Goal: Use online tool/utility

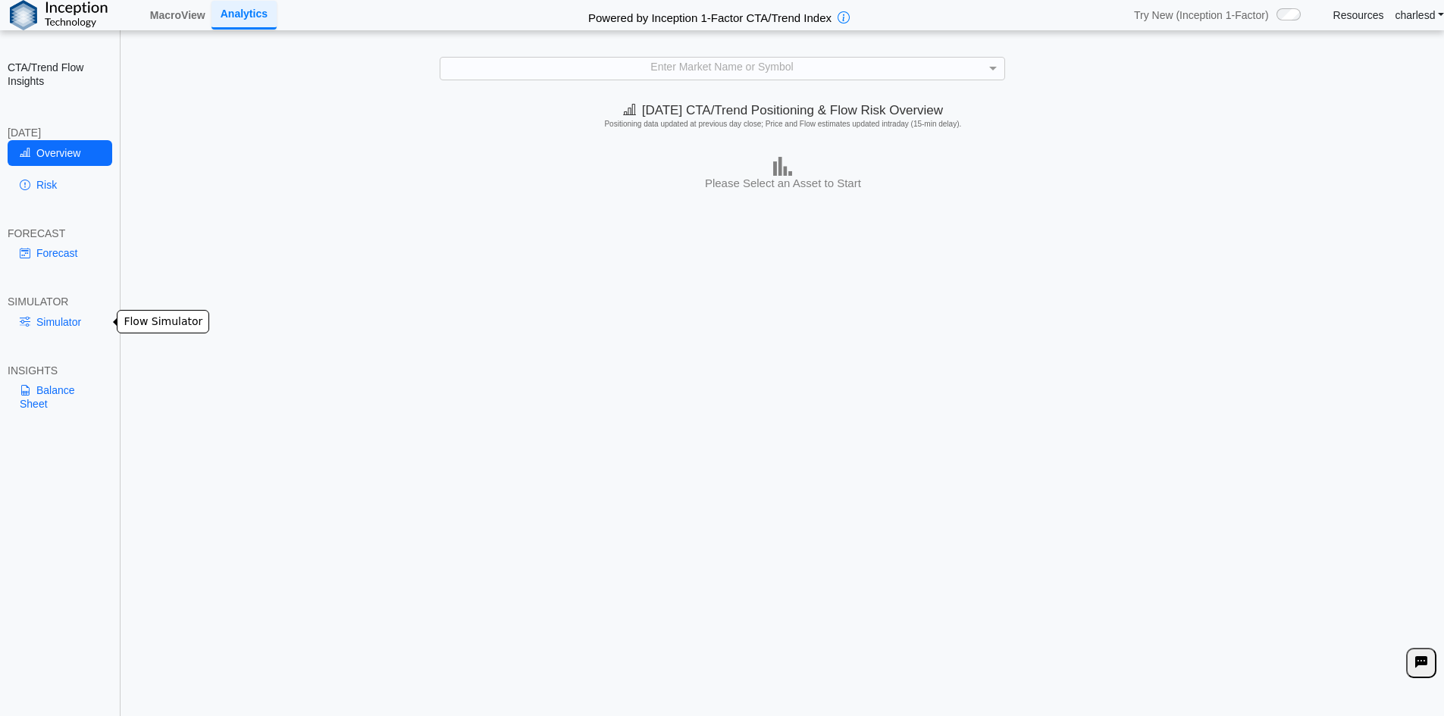
click at [64, 315] on link "Simulator" at bounding box center [60, 322] width 105 height 26
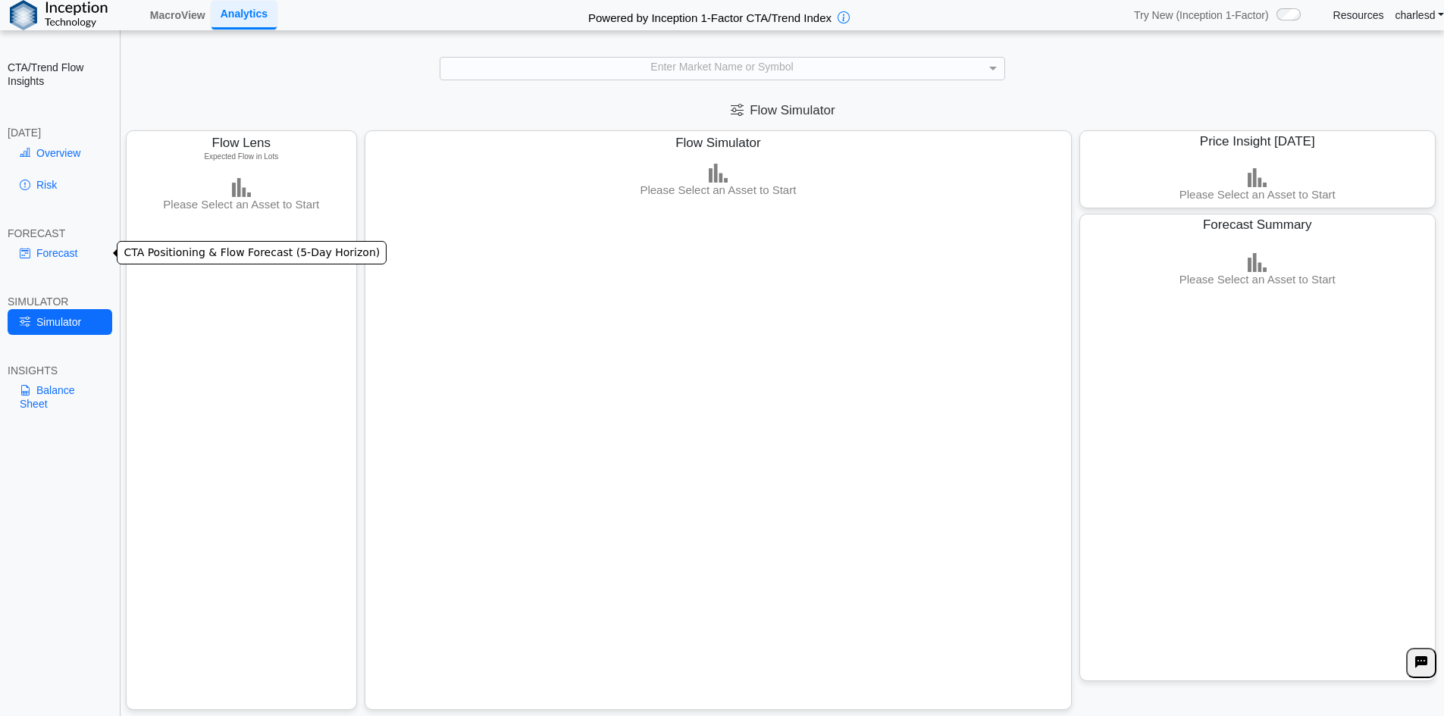
click at [63, 236] on div "FORECAST" at bounding box center [60, 234] width 105 height 14
click at [46, 249] on link "Forecast" at bounding box center [60, 253] width 105 height 26
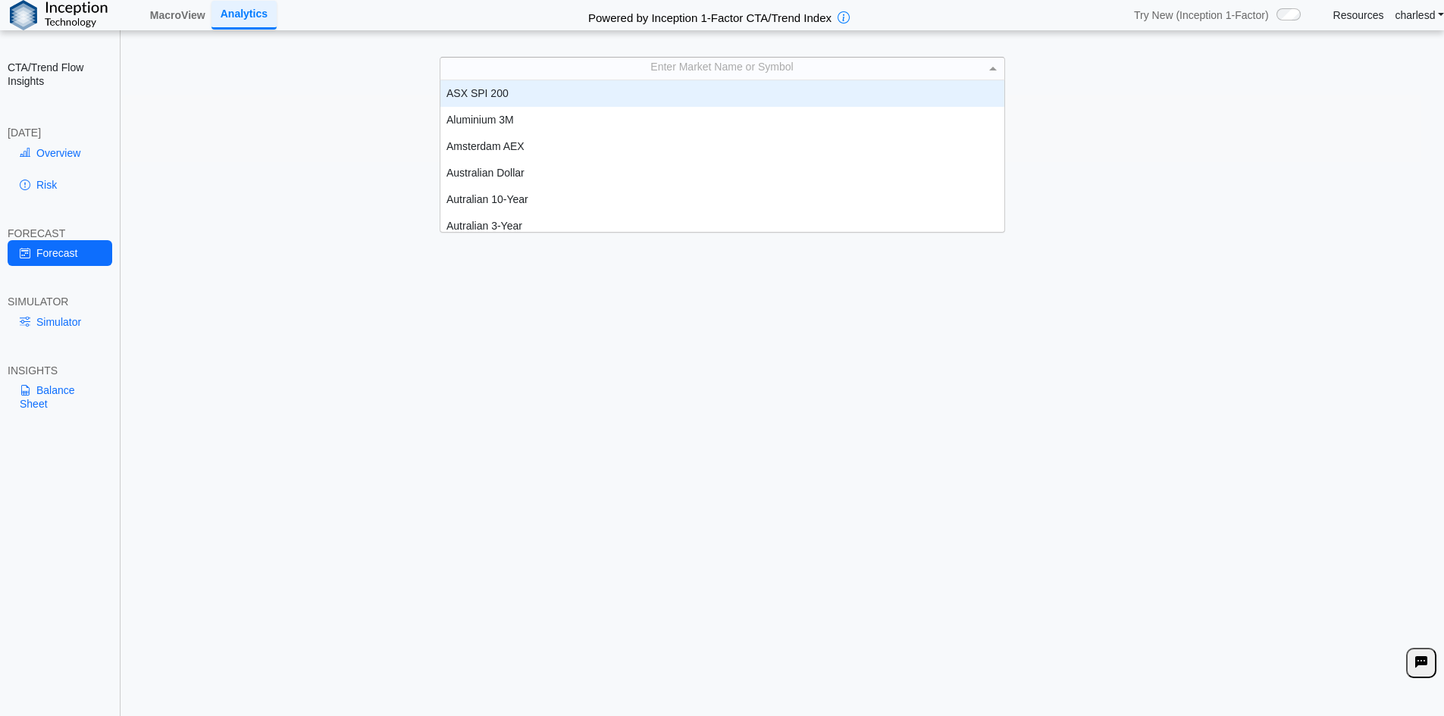
click at [612, 74] on div "Enter Market Name or Symbol" at bounding box center [722, 68] width 564 height 21
type input "***"
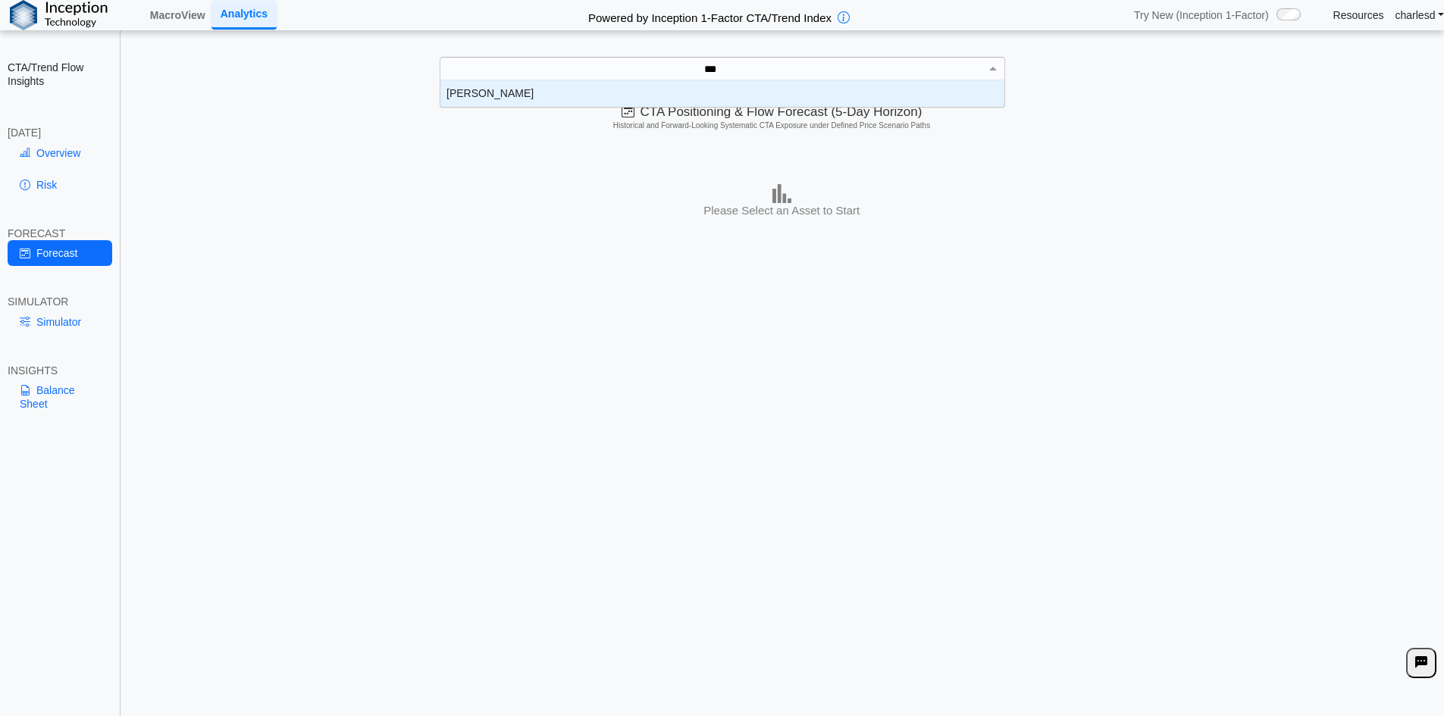
scroll to position [15, 552]
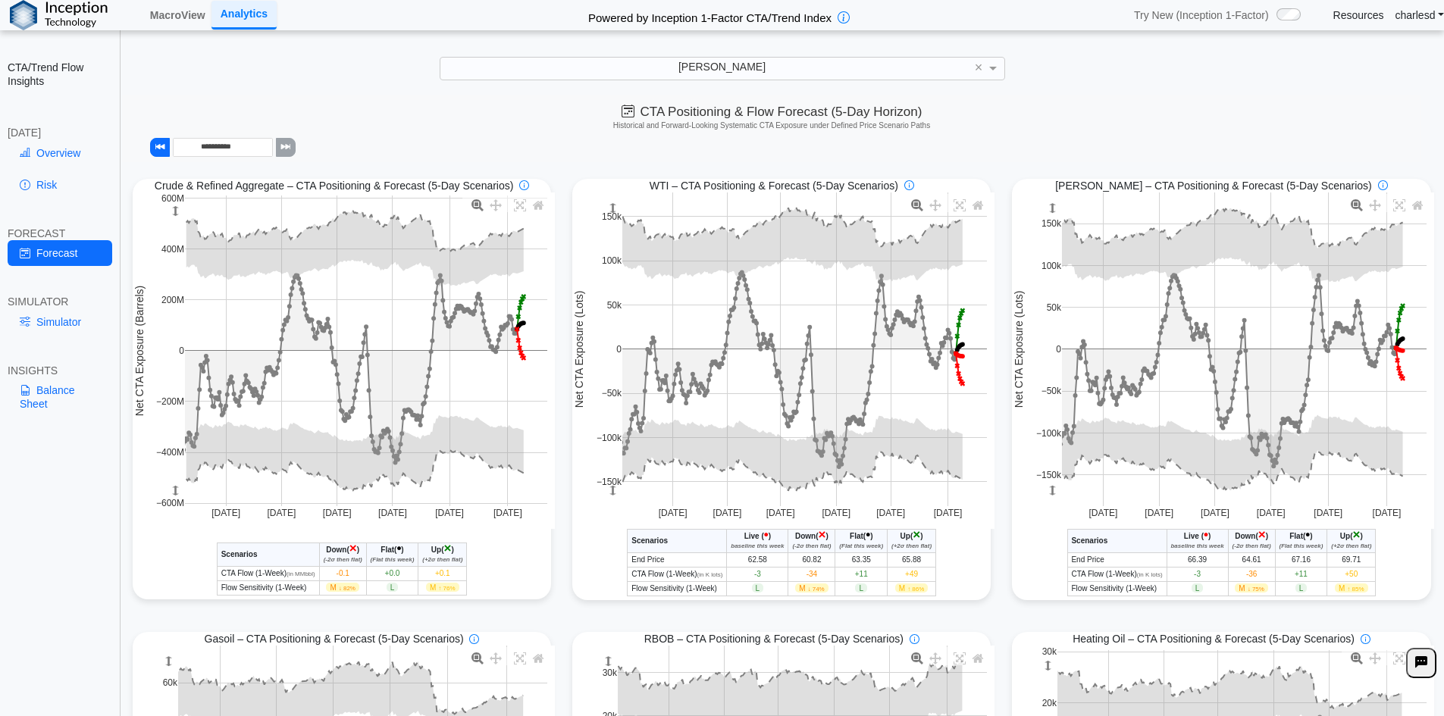
click at [481, 146] on div "**********" at bounding box center [772, 128] width 1300 height 67
click at [489, 140] on div "**********" at bounding box center [772, 128] width 1300 height 67
drag, startPoint x: 452, startPoint y: 77, endPoint x: 399, endPoint y: 99, distance: 57.4
click at [452, 77] on div "Brent" at bounding box center [722, 68] width 564 height 21
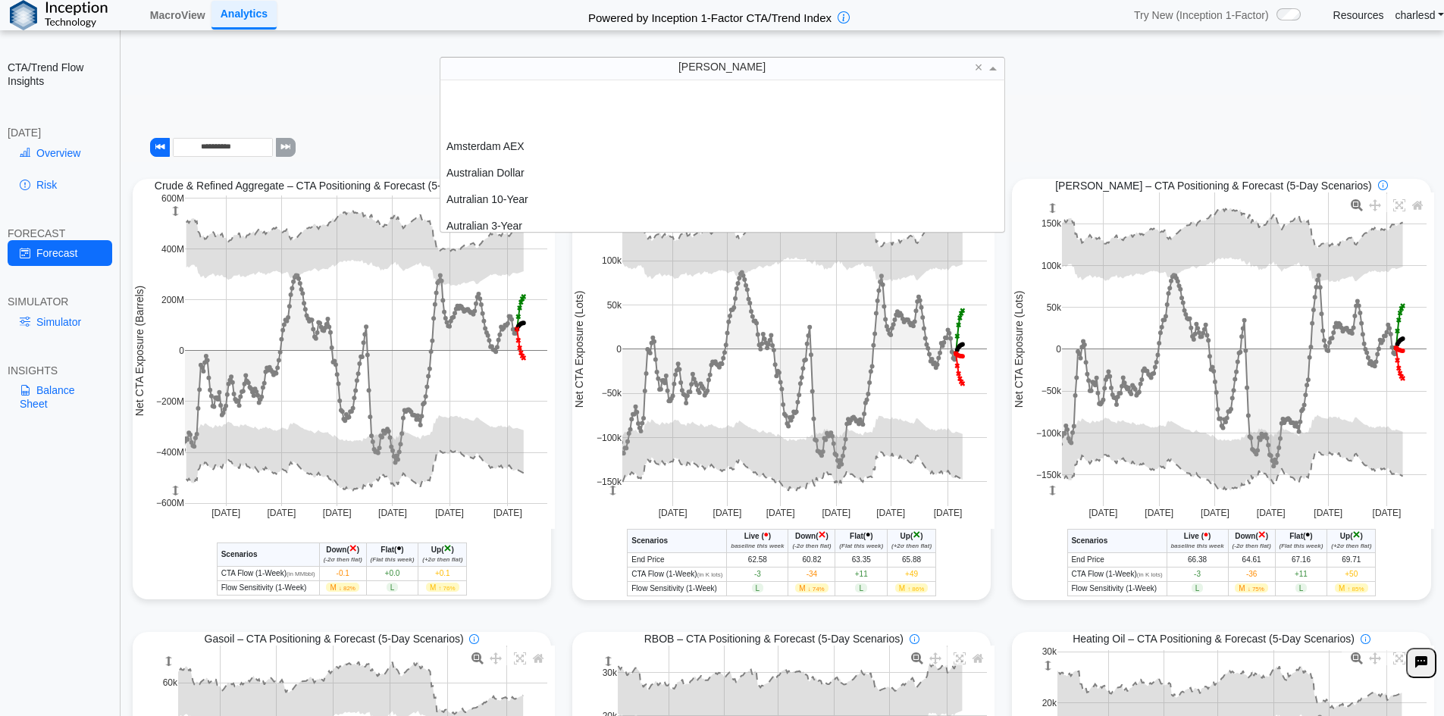
scroll to position [140, 552]
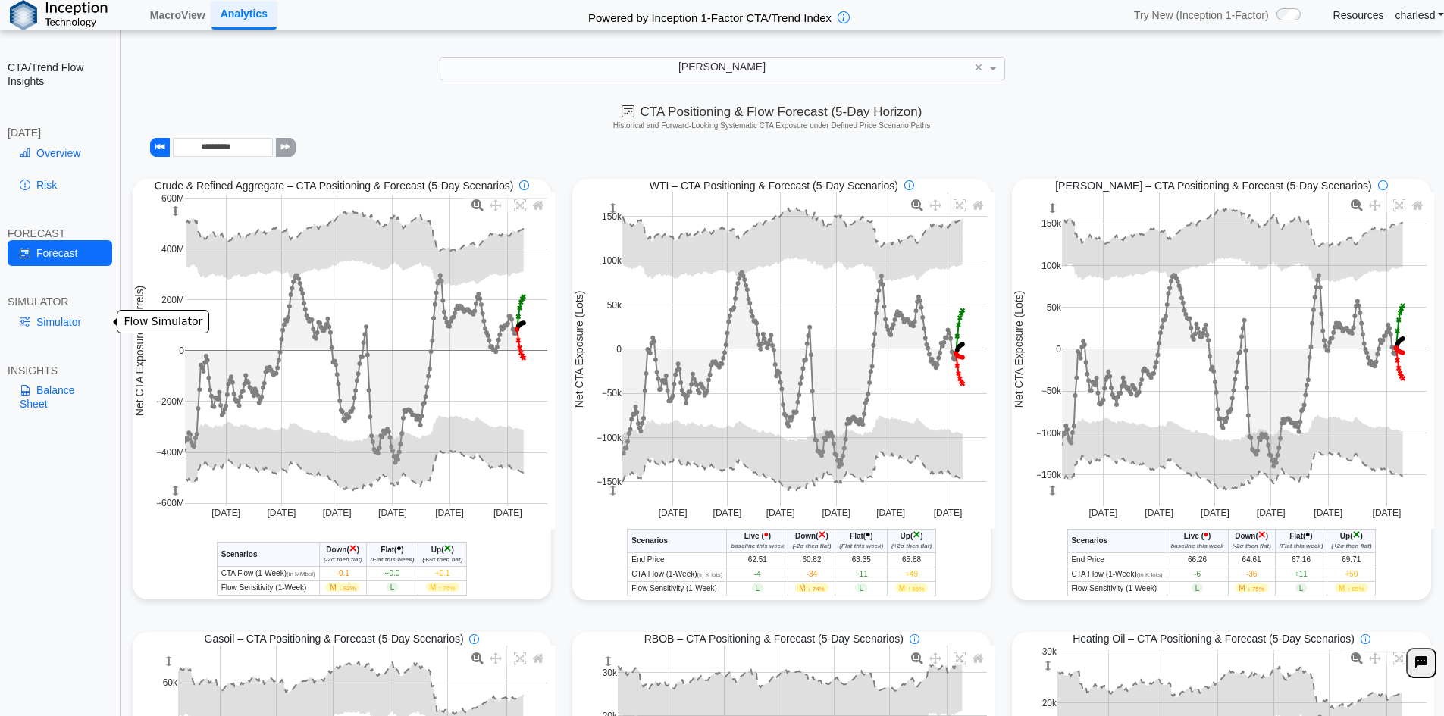
click at [46, 315] on link "Simulator" at bounding box center [60, 322] width 105 height 26
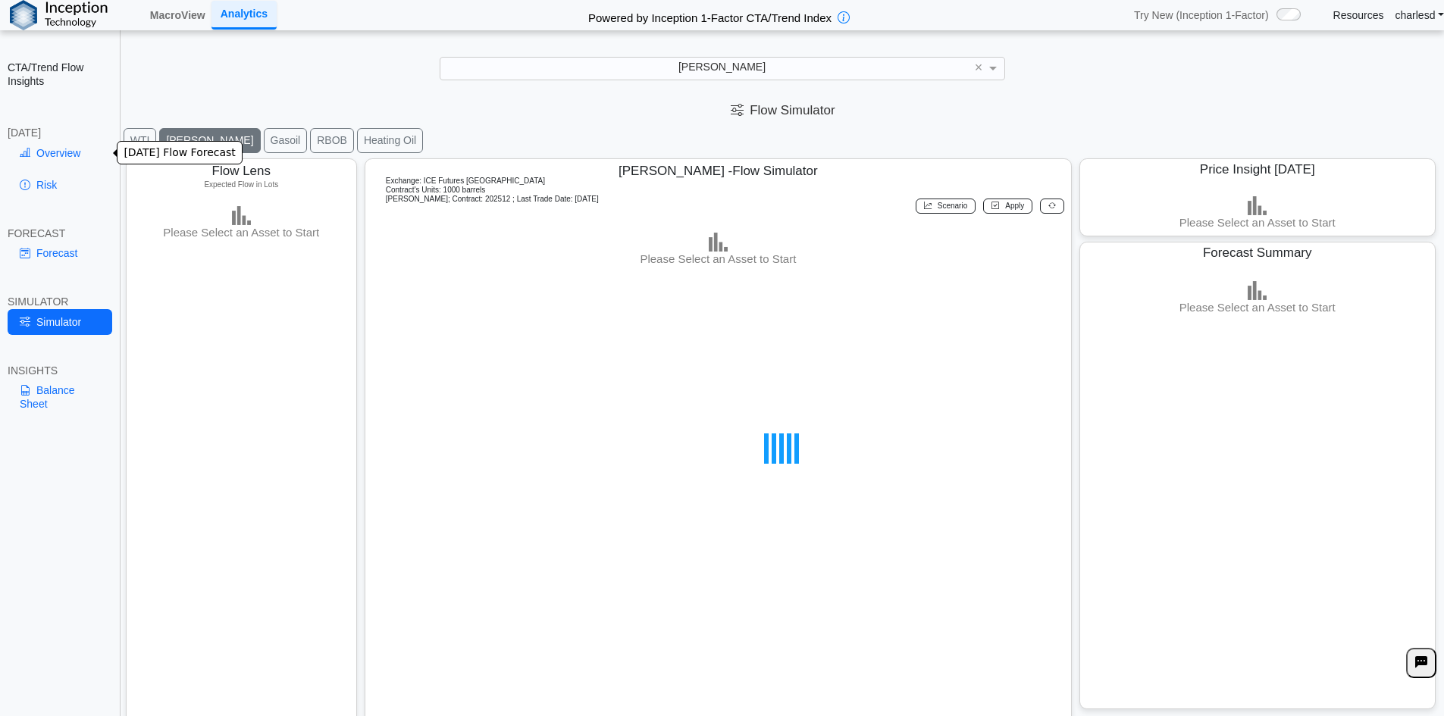
click at [58, 161] on link "Overview" at bounding box center [60, 153] width 105 height 26
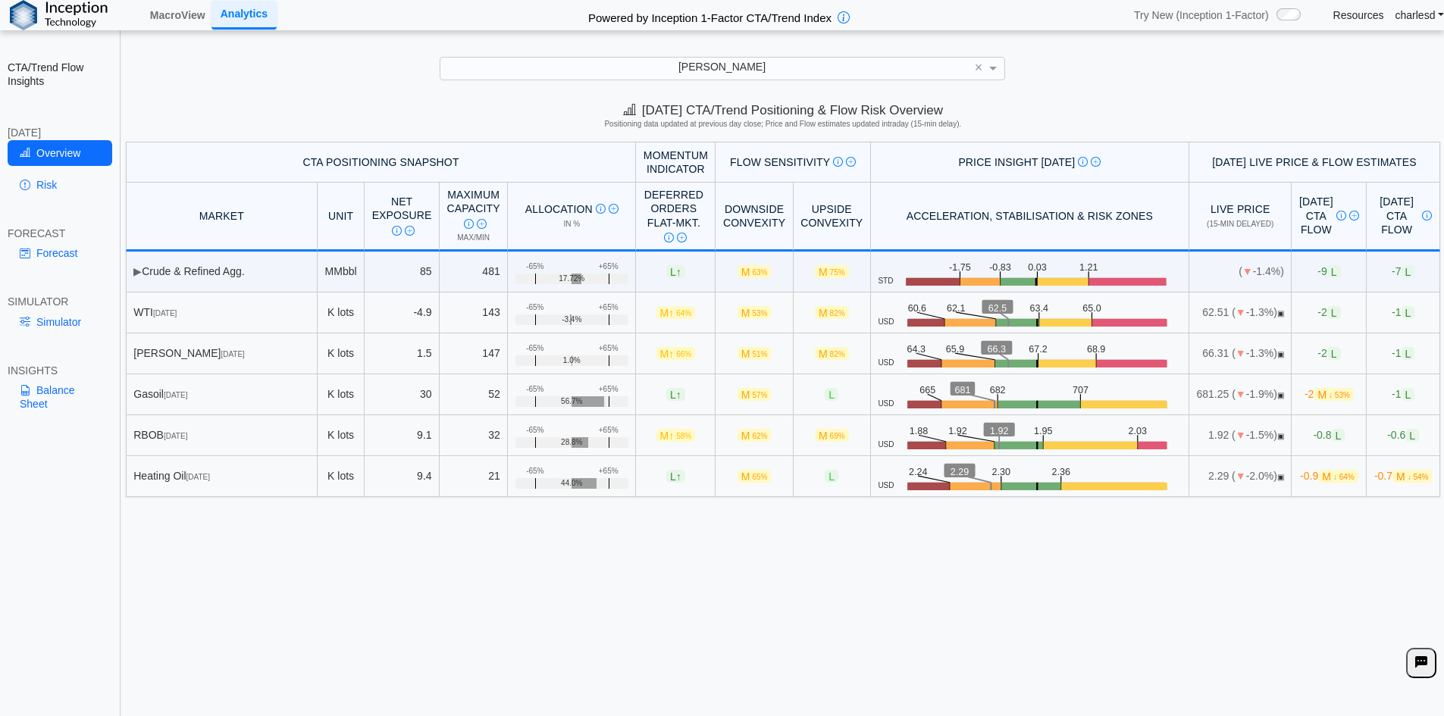
click at [343, 615] on div "Today's CTA/Trend Positioning & Flow Risk Overview Positioning data updated at …" at bounding box center [783, 406] width 1322 height 623
click at [69, 325] on link "Simulator" at bounding box center [60, 322] width 105 height 26
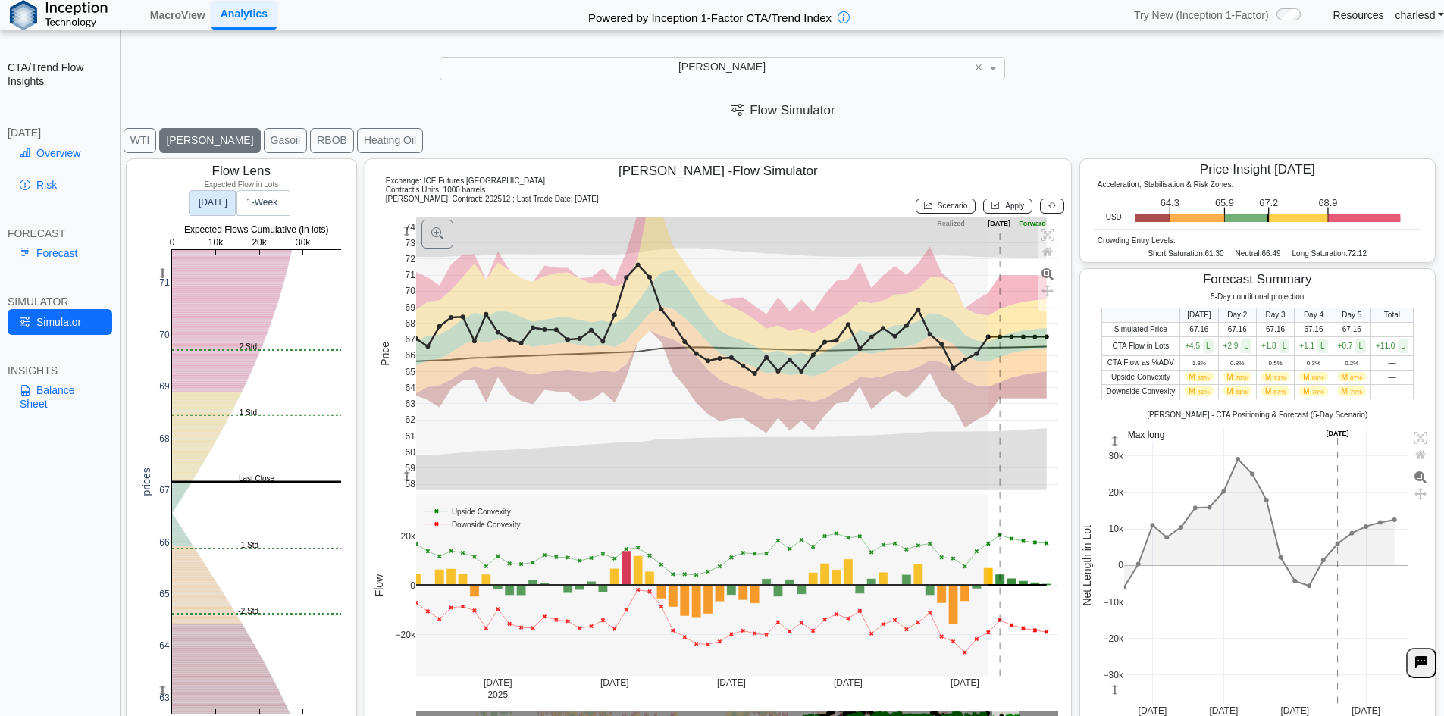
drag, startPoint x: 408, startPoint y: 479, endPoint x: 404, endPoint y: 242, distance: 237.2
click at [412, 405] on g at bounding box center [737, 353] width 674 height 303
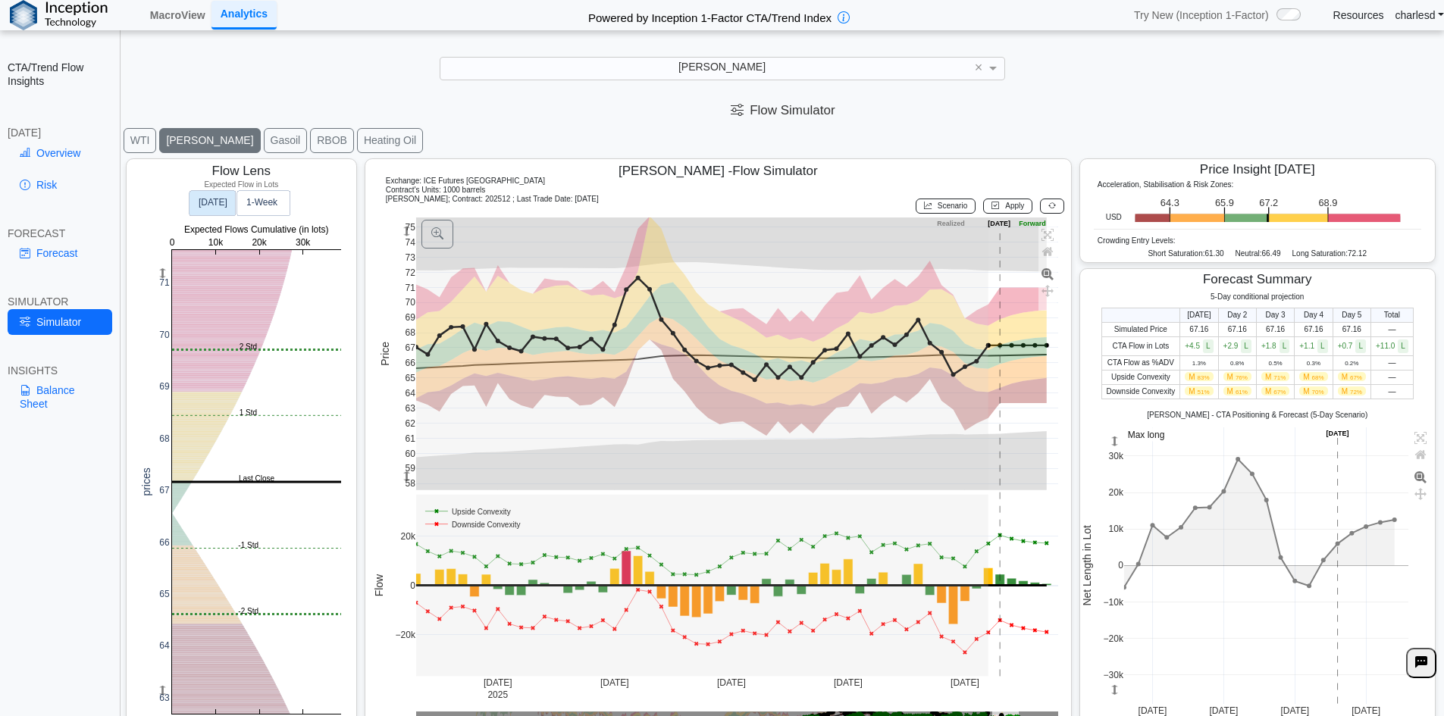
drag, startPoint x: 404, startPoint y: 234, endPoint x: 405, endPoint y: 250, distance: 16.0
click at [405, 250] on g at bounding box center [737, 353] width 674 height 303
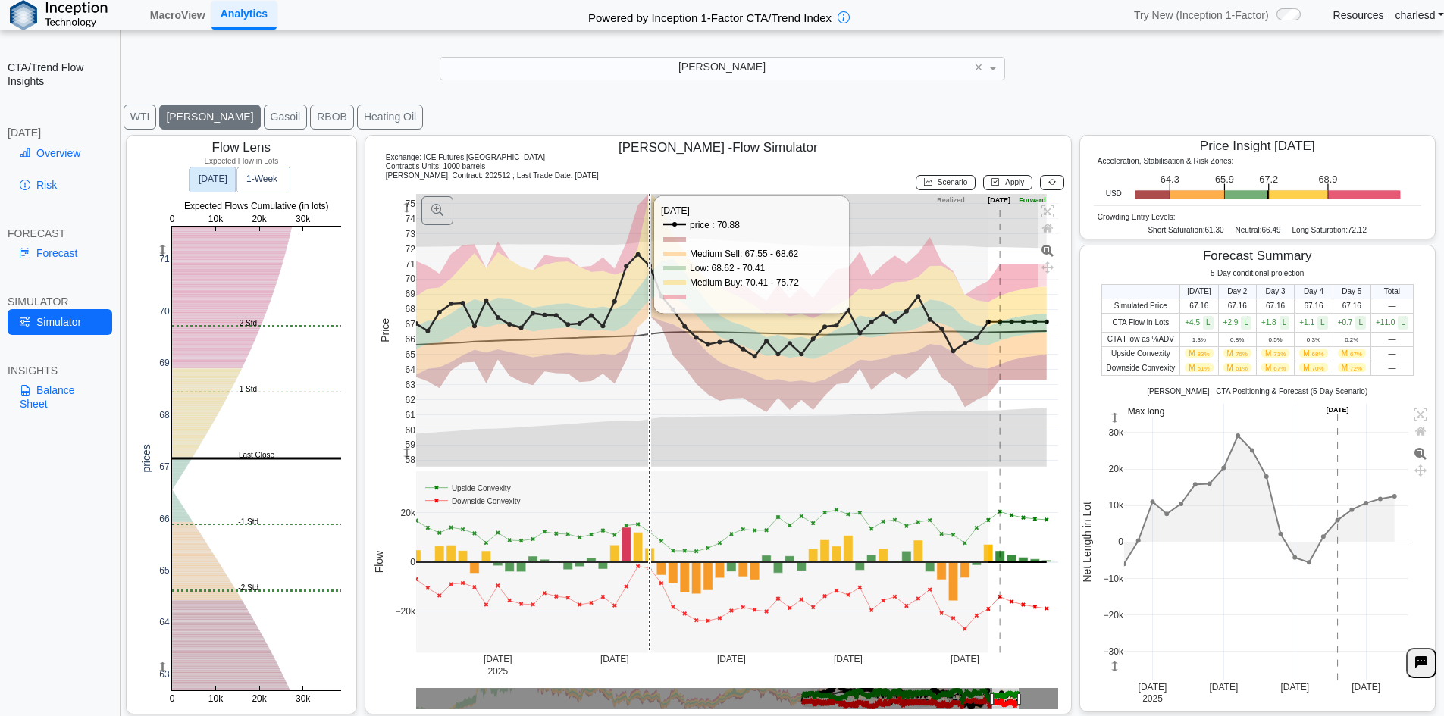
scroll to position [24, 0]
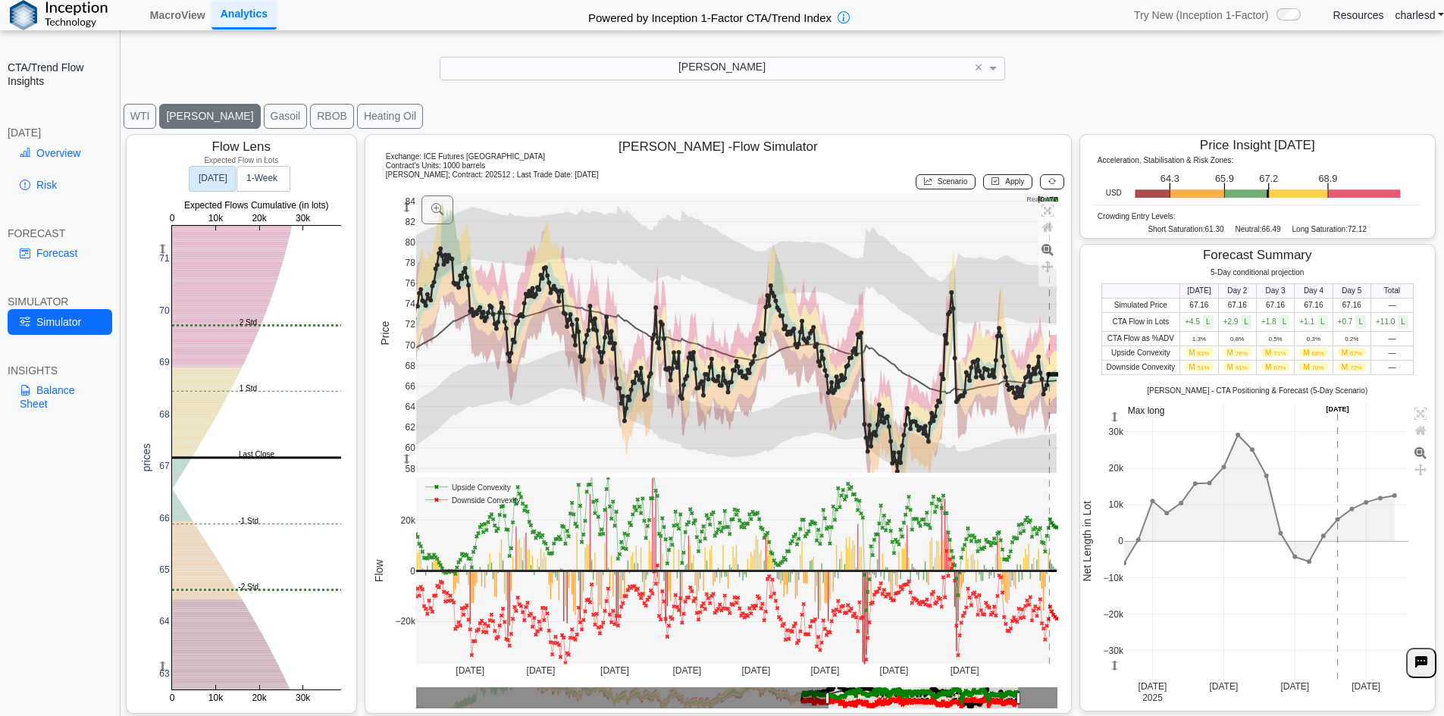
drag, startPoint x: 405, startPoint y: 207, endPoint x: 415, endPoint y: 282, distance: 75.8
click at [402, 297] on g at bounding box center [737, 333] width 674 height 311
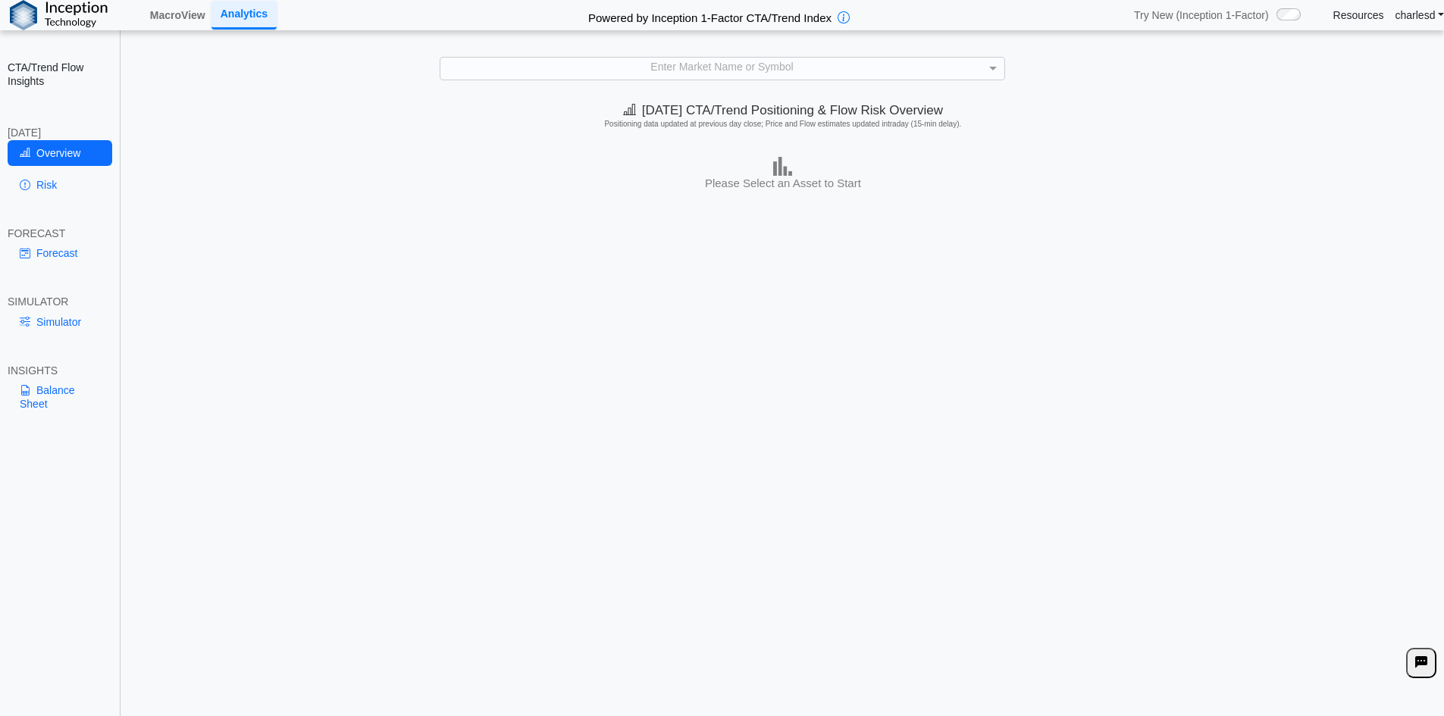
click at [590, 76] on div "Enter Market Name or Symbol" at bounding box center [722, 68] width 564 height 21
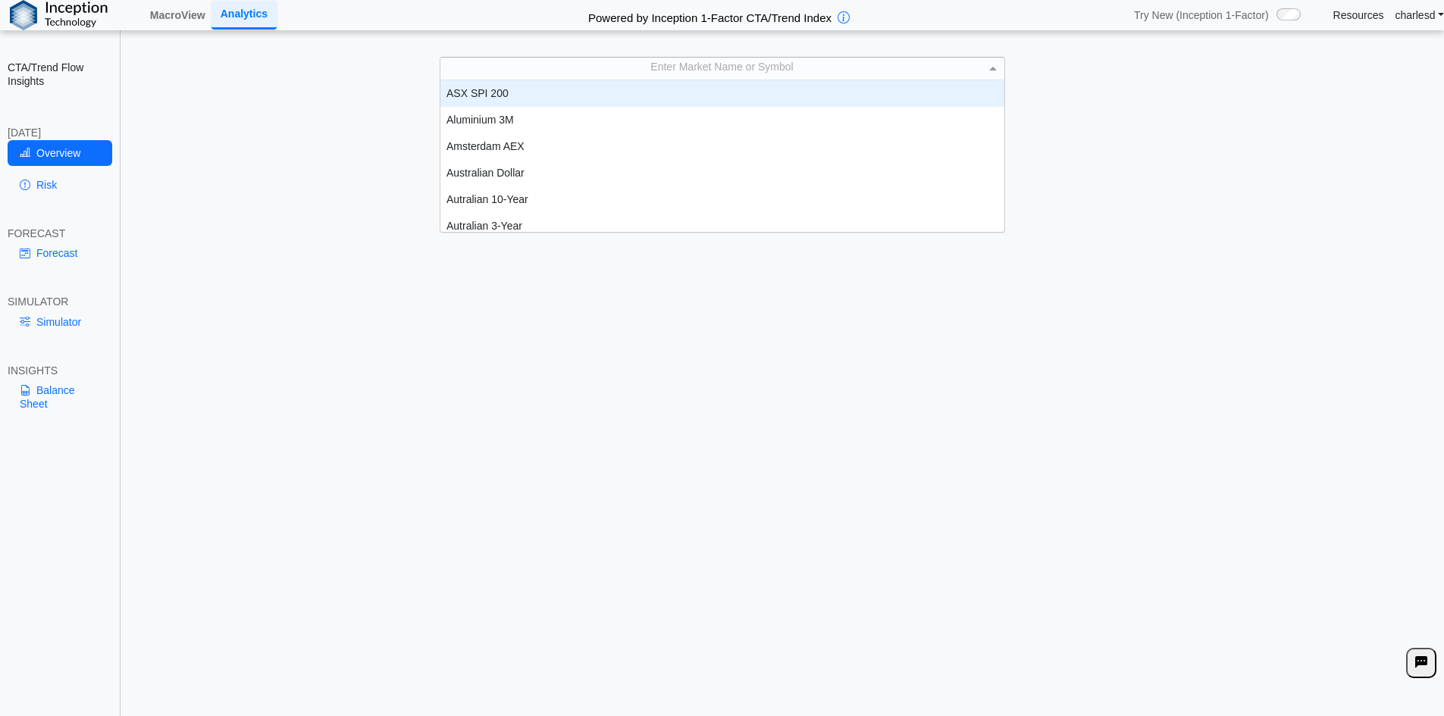
scroll to position [140, 552]
